Goal: Task Accomplishment & Management: Complete application form

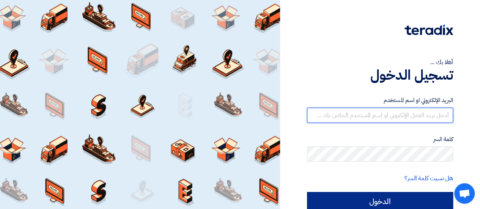
type input "[EMAIL_ADDRESS][DOMAIN_NAME]"
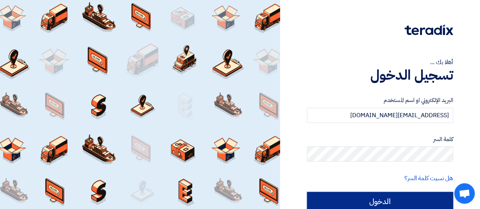
click at [408, 199] on input "الدخول" at bounding box center [380, 201] width 146 height 19
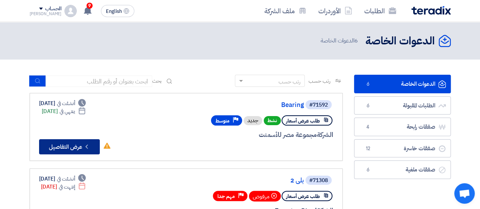
click at [90, 150] on button "Check details عرض التفاصيل" at bounding box center [69, 146] width 61 height 15
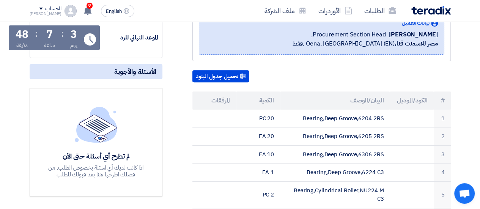
scroll to position [95, 0]
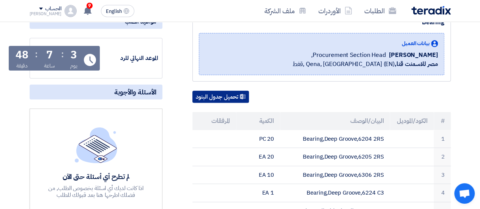
click at [235, 97] on button "تحميل جدول البنود" at bounding box center [220, 97] width 57 height 12
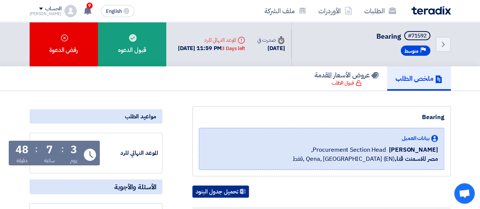
scroll to position [0, 0]
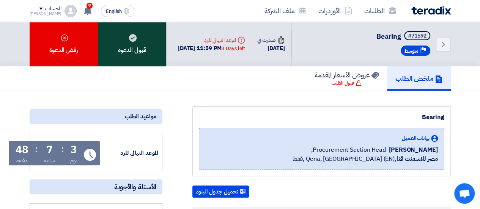
click at [136, 34] on div "قبول الدعوه" at bounding box center [132, 44] width 68 height 44
